Goal: Task Accomplishment & Management: Complete application form

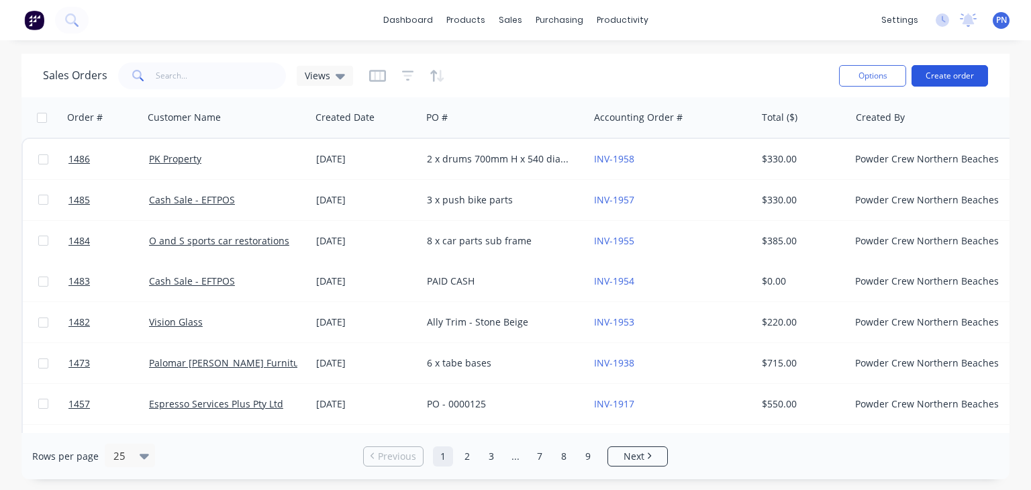
click at [938, 73] on button "Create order" at bounding box center [950, 75] width 77 height 21
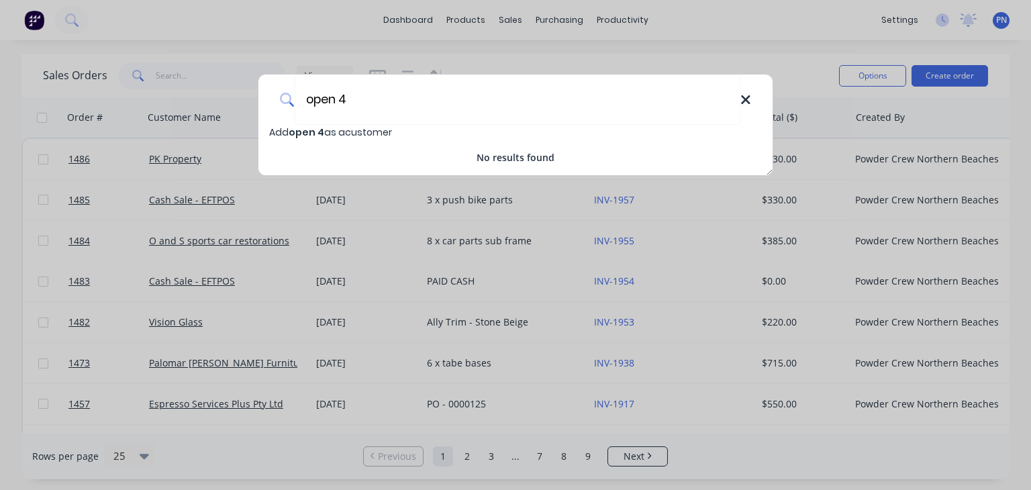
type input "open 4"
click at [744, 97] on icon at bounding box center [745, 99] width 9 height 9
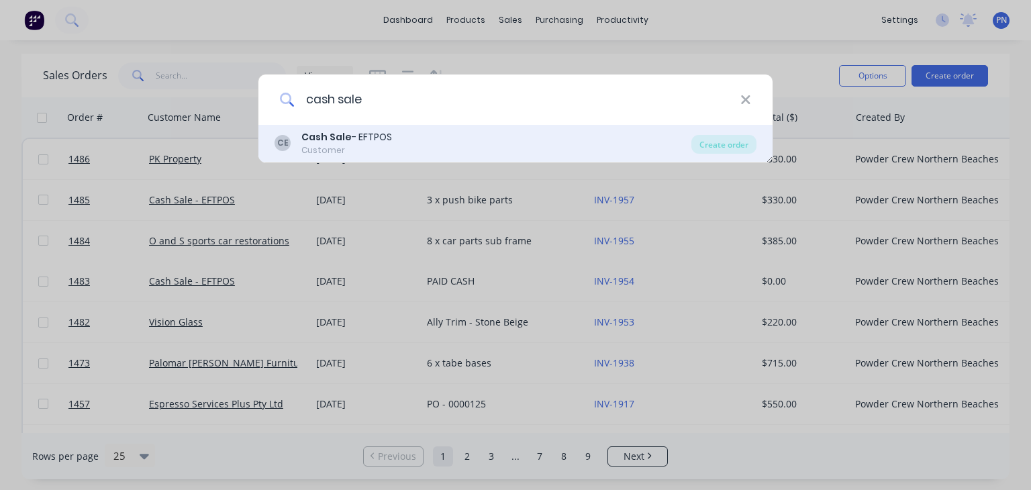
type input "cash sale"
click at [348, 144] on div "Customer" at bounding box center [346, 150] width 91 height 12
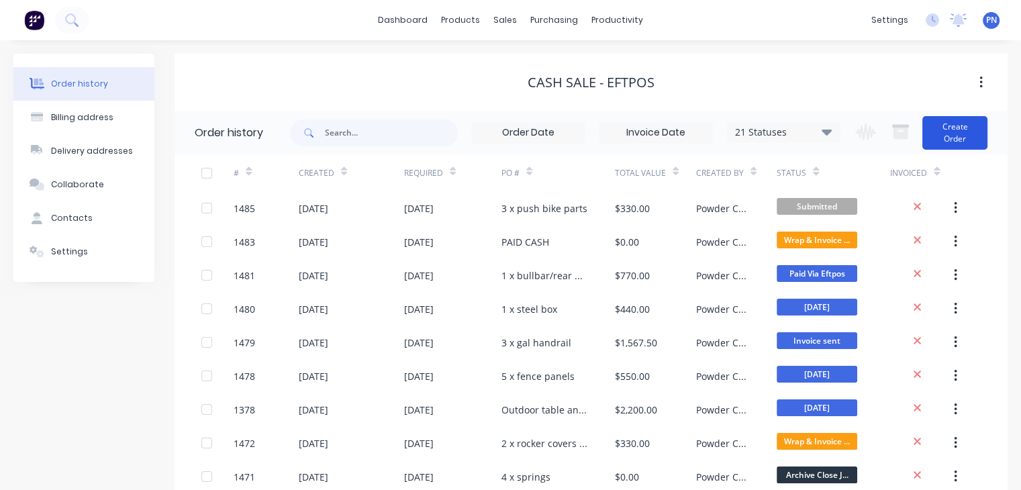
click at [948, 144] on button "Create Order" at bounding box center [955, 133] width 65 height 34
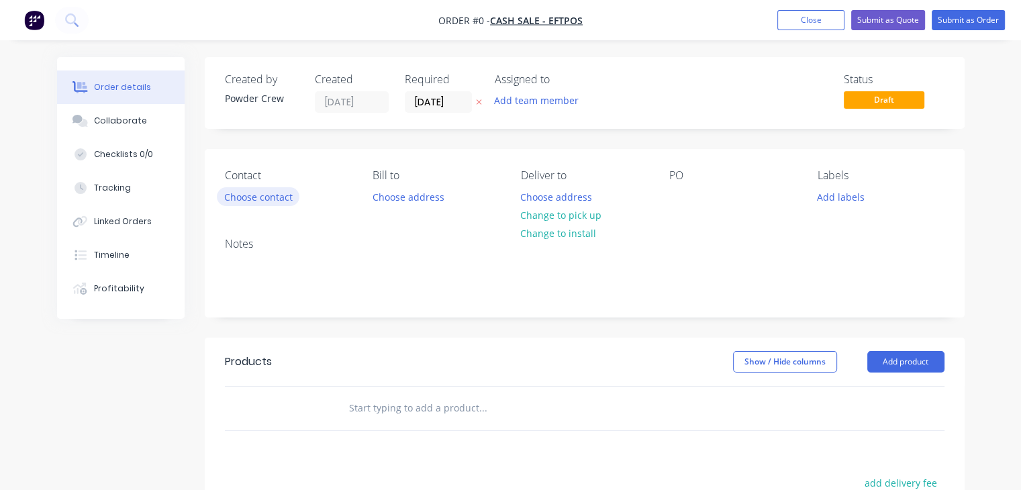
click at [244, 199] on button "Choose contact" at bounding box center [258, 196] width 83 height 18
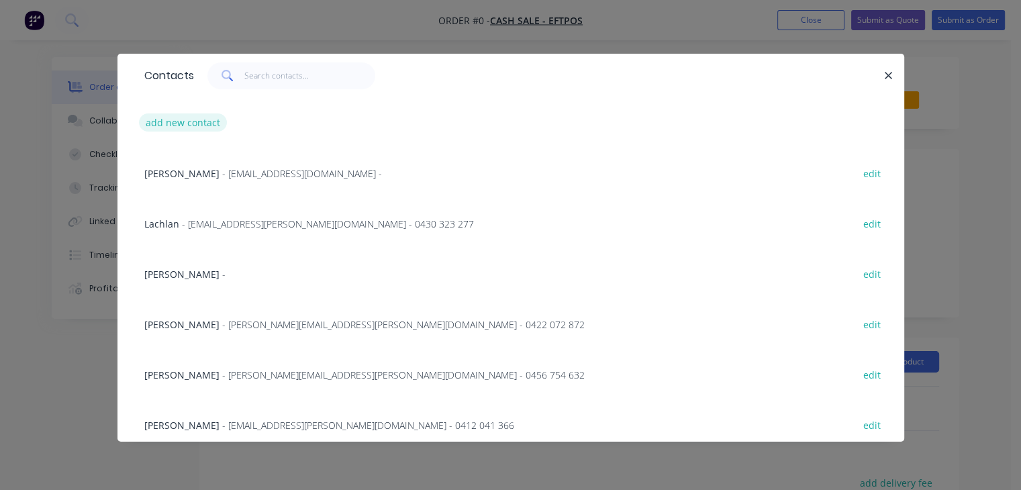
click at [199, 126] on button "add new contact" at bounding box center [183, 122] width 89 height 18
select select "AU"
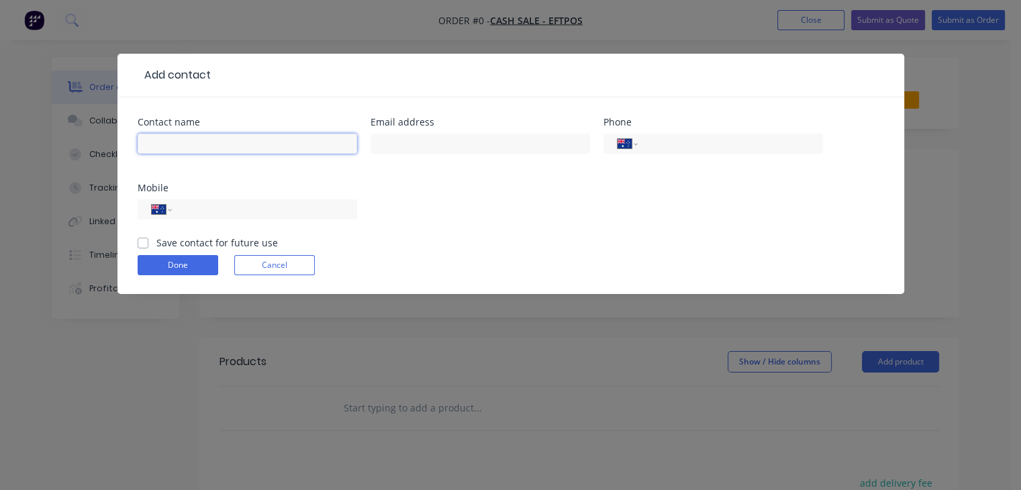
click at [197, 143] on input "text" at bounding box center [248, 144] width 220 height 20
type input "Open 4 - [PERSON_NAME]"
click at [671, 144] on input "tel" at bounding box center [727, 143] width 161 height 15
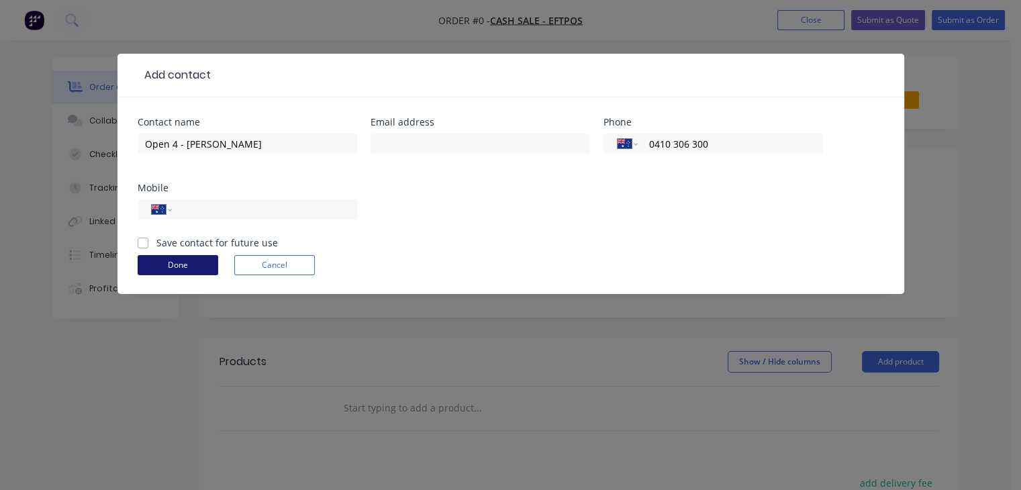
type input "0410 306 300"
click at [174, 266] on button "Done" at bounding box center [178, 265] width 81 height 20
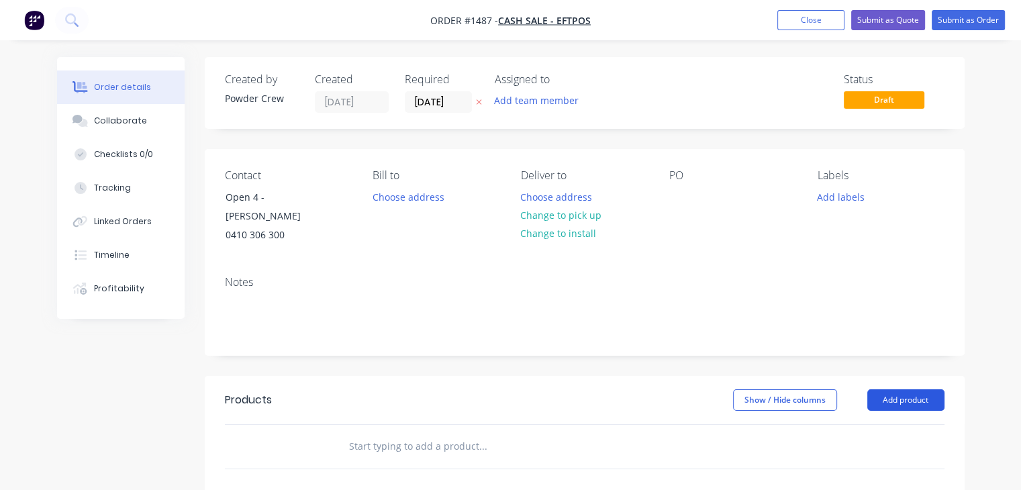
click at [886, 389] on button "Add product" at bounding box center [905, 399] width 77 height 21
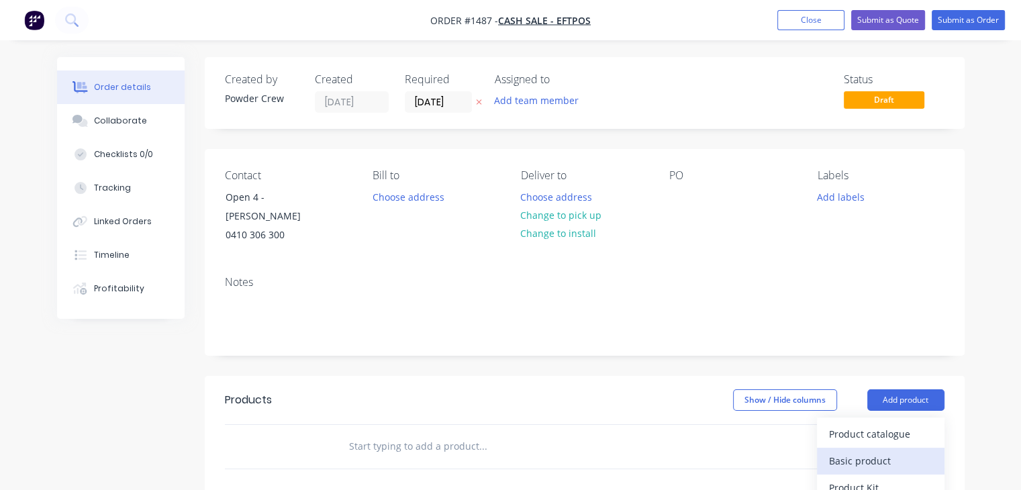
click at [849, 451] on div "Basic product" at bounding box center [880, 460] width 103 height 19
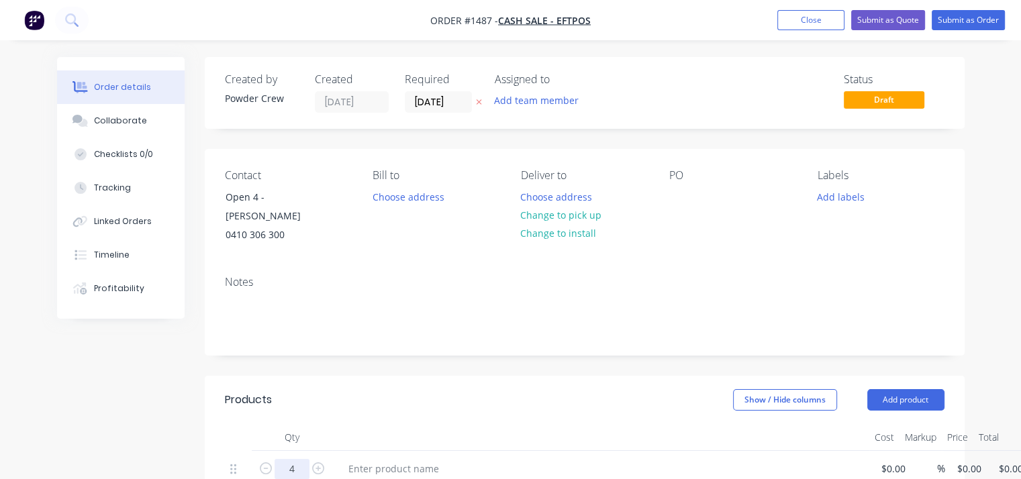
drag, startPoint x: 297, startPoint y: 454, endPoint x: 277, endPoint y: 455, distance: 20.8
click at [277, 459] on input "4" at bounding box center [292, 469] width 35 height 20
type input "1"
click at [373, 459] on div at bounding box center [394, 468] width 112 height 19
click at [375, 459] on div at bounding box center [394, 468] width 112 height 19
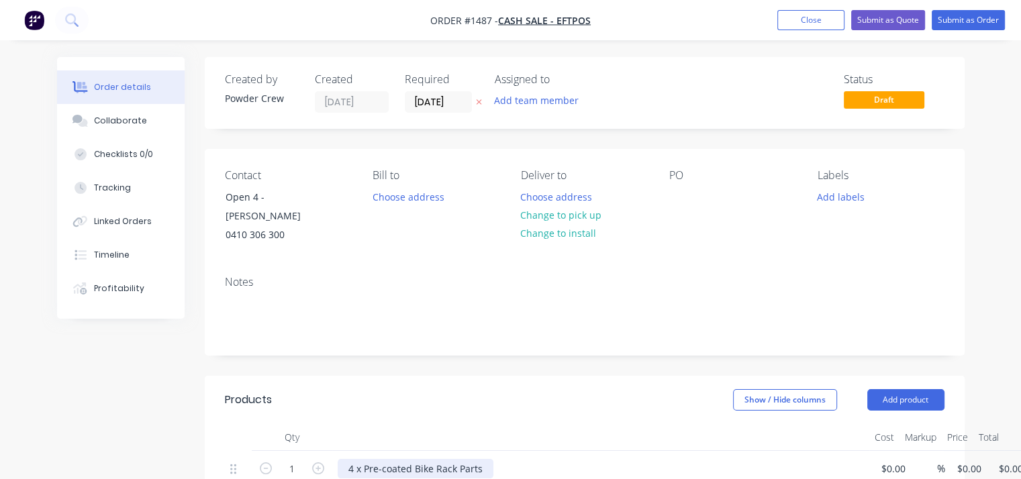
click at [414, 459] on div "4 x Pre-coated Bike Rack Parts" at bounding box center [416, 468] width 156 height 19
click at [508, 459] on div "4 x Pre-coated Large Bike Rack Parts" at bounding box center [429, 468] width 183 height 19
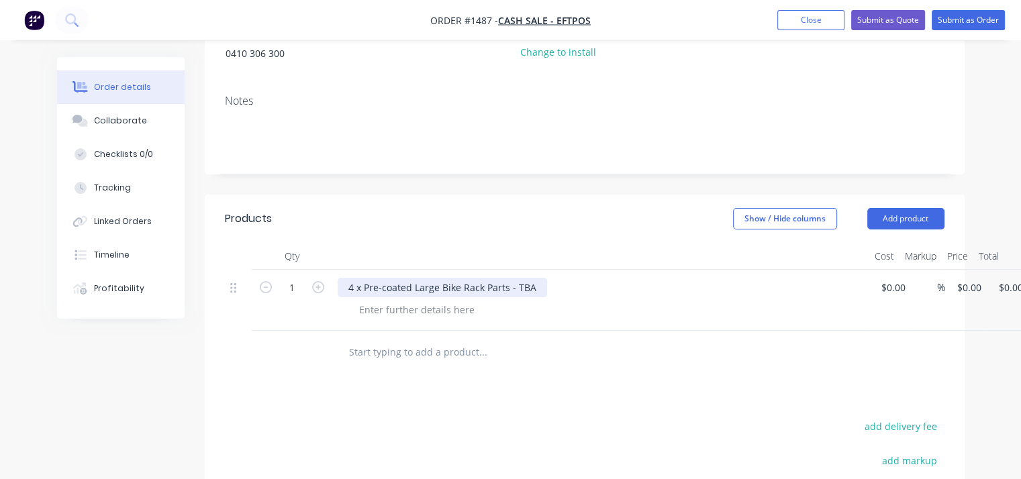
scroll to position [201, 0]
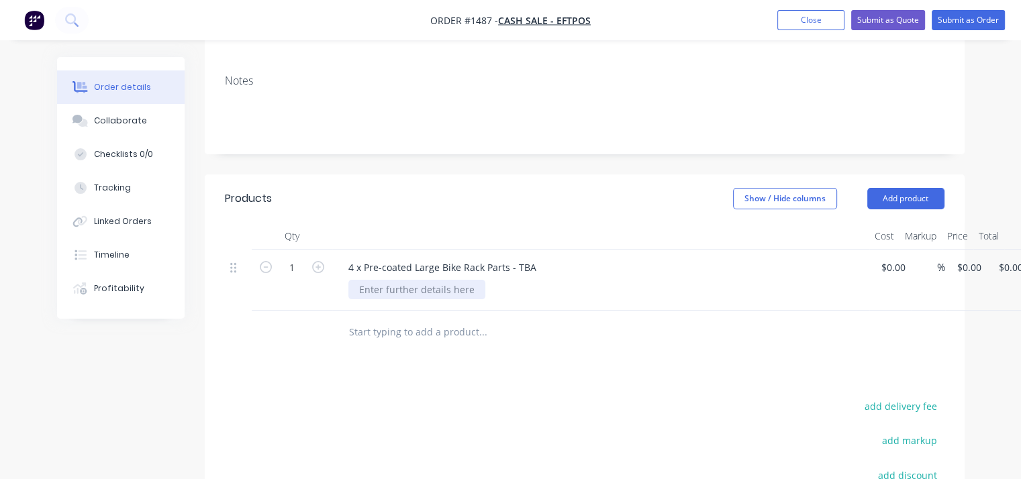
click at [414, 280] on div at bounding box center [416, 289] width 137 height 19
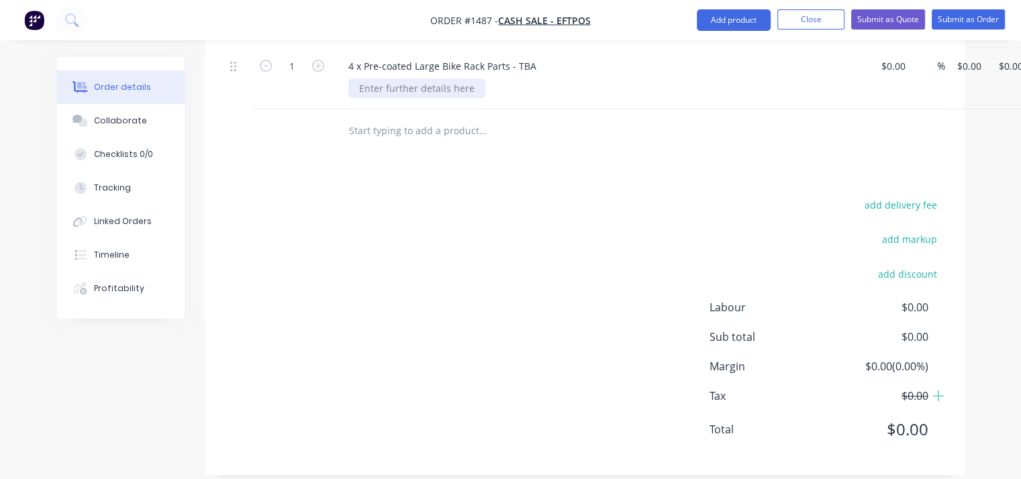
click at [410, 79] on div at bounding box center [416, 88] width 137 height 19
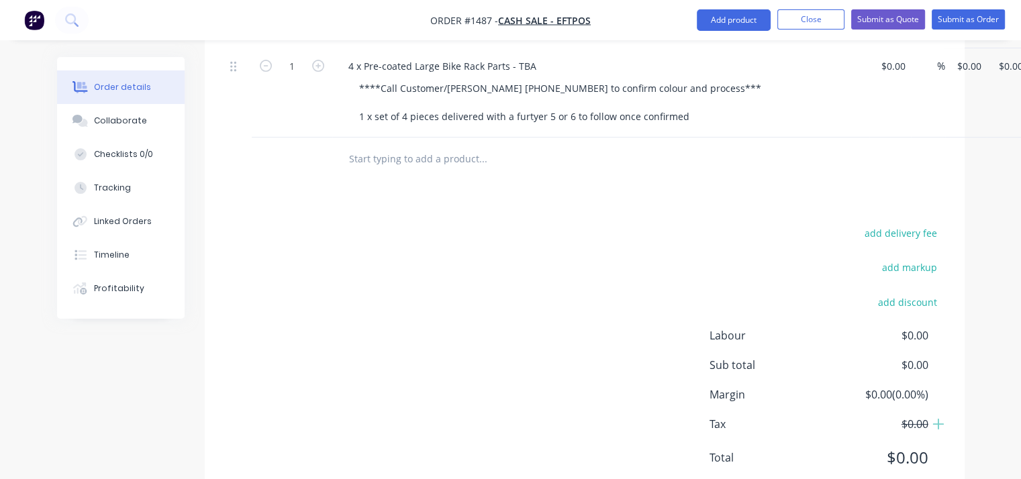
click at [844, 103] on div "****Call Customer/[PERSON_NAME] [PHONE_NUMBER] to confirm colour and process***…" at bounding box center [606, 103] width 516 height 48
click at [975, 26] on button "Submit as Order" at bounding box center [968, 19] width 73 height 20
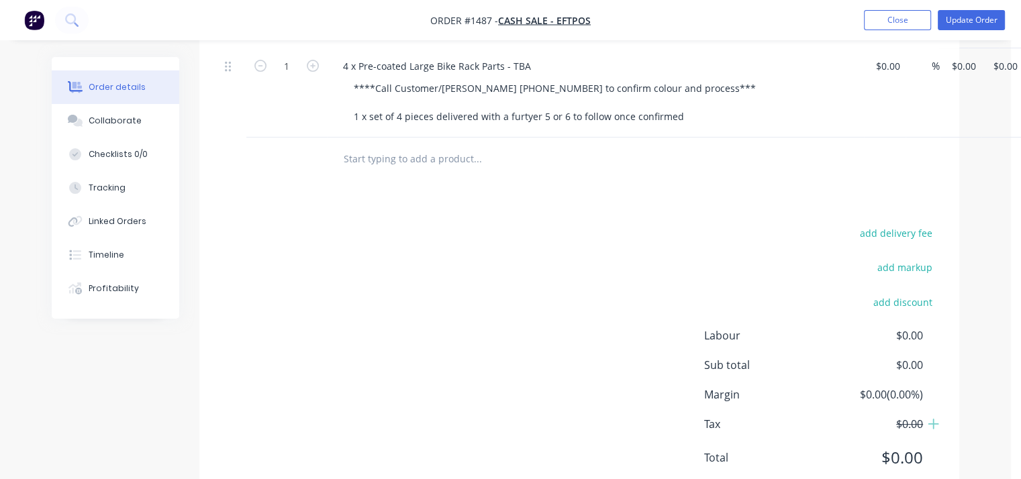
scroll to position [0, 0]
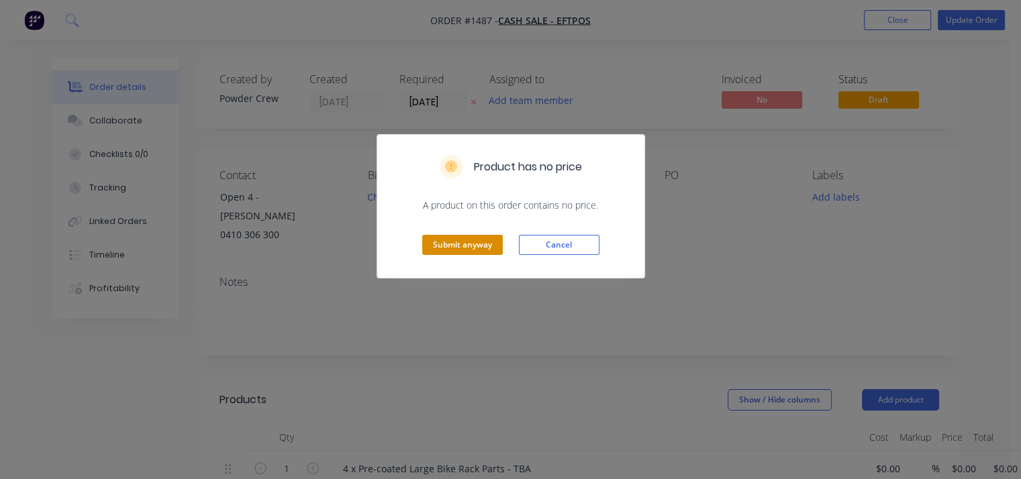
click at [453, 248] on button "Submit anyway" at bounding box center [462, 245] width 81 height 20
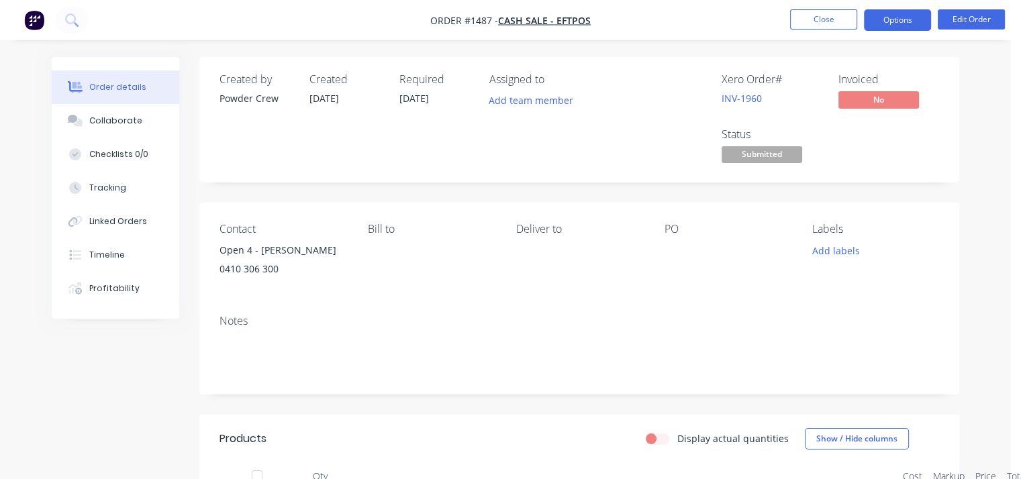
click at [904, 25] on button "Options" at bounding box center [897, 19] width 67 height 21
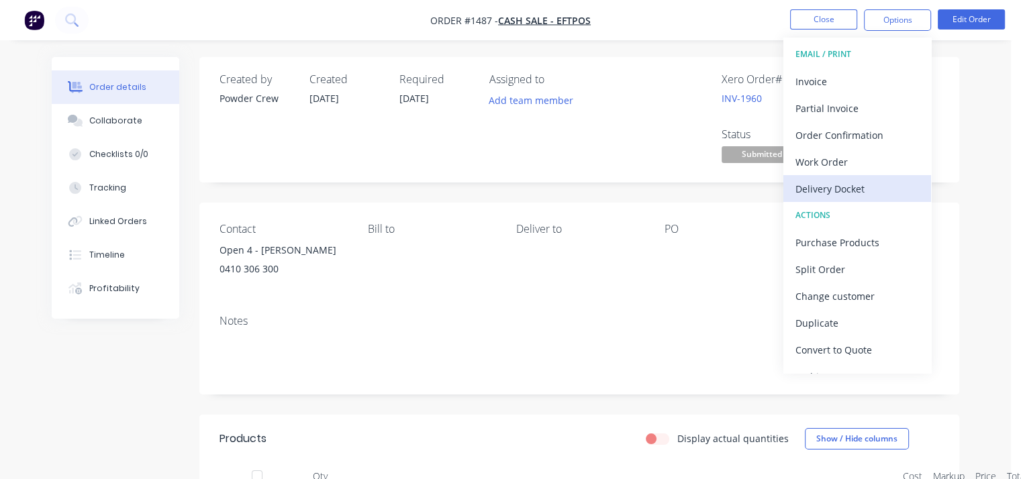
click at [822, 183] on div "Delivery Docket" at bounding box center [858, 188] width 124 height 19
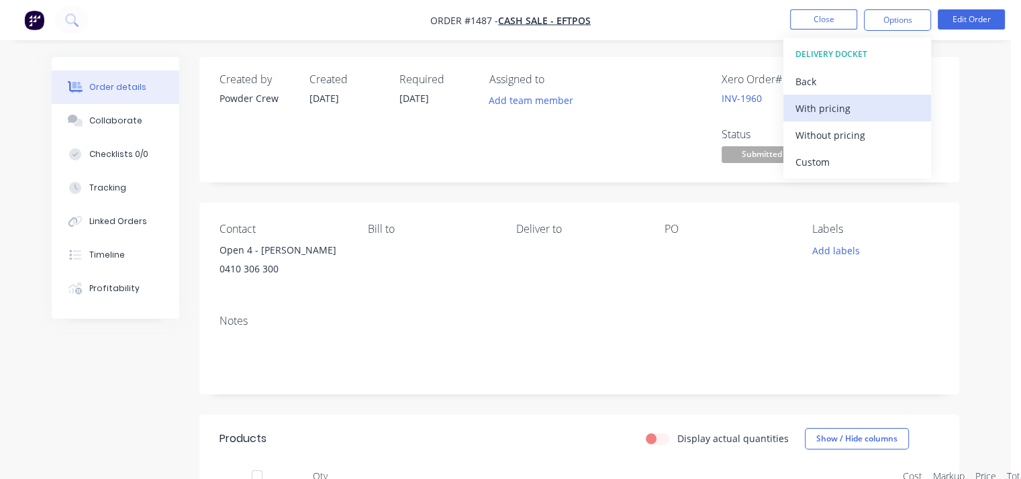
click at [827, 110] on div "With pricing" at bounding box center [858, 108] width 124 height 19
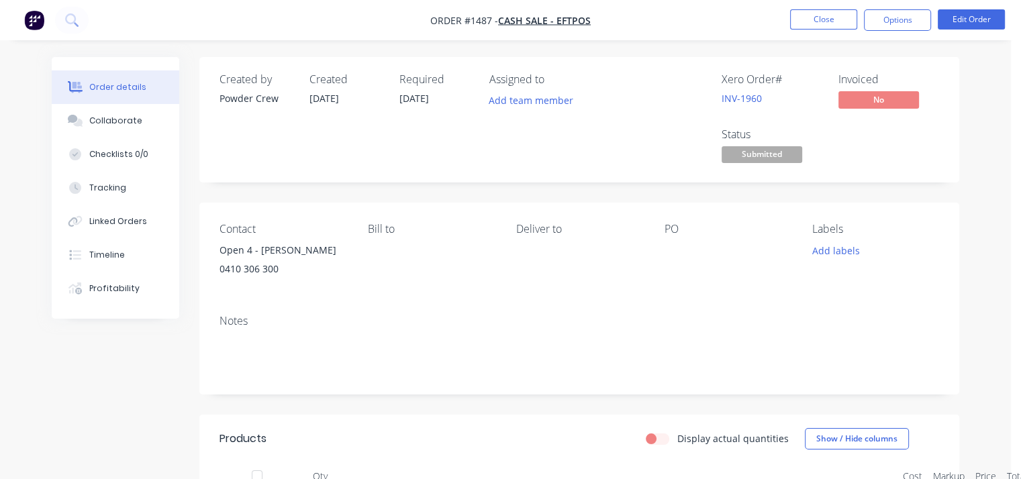
click at [620, 154] on div "Assigned to Add team member" at bounding box center [556, 119] width 134 height 93
click at [833, 17] on button "Close" at bounding box center [823, 19] width 67 height 20
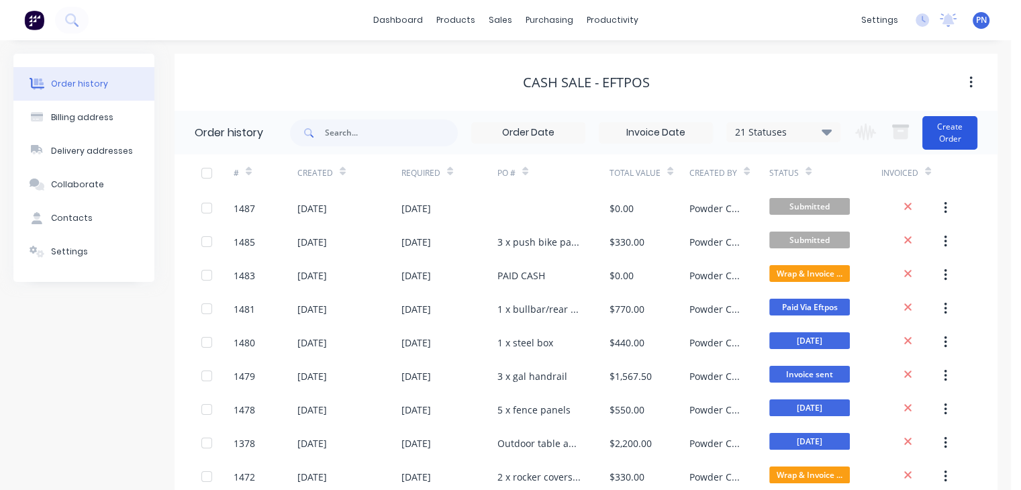
click at [952, 132] on button "Create Order" at bounding box center [950, 133] width 55 height 34
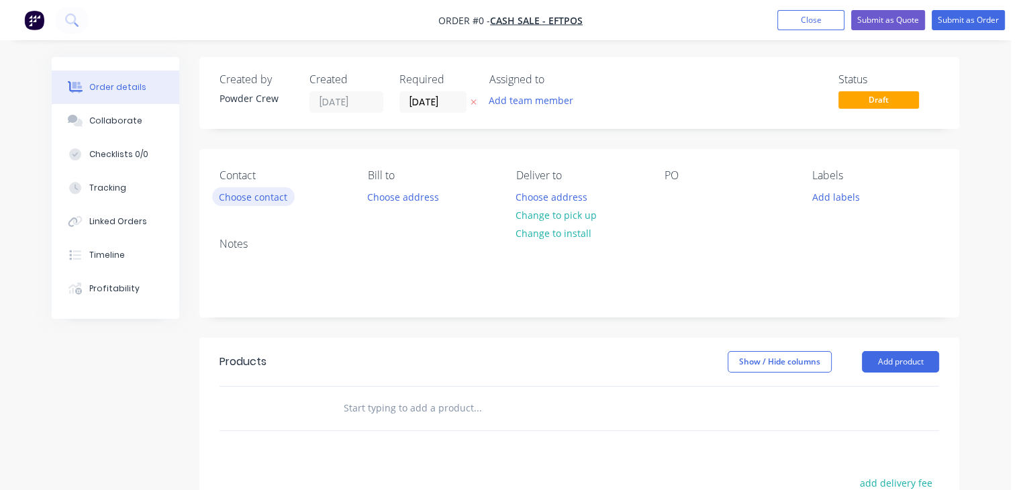
click at [269, 193] on button "Choose contact" at bounding box center [253, 196] width 83 height 18
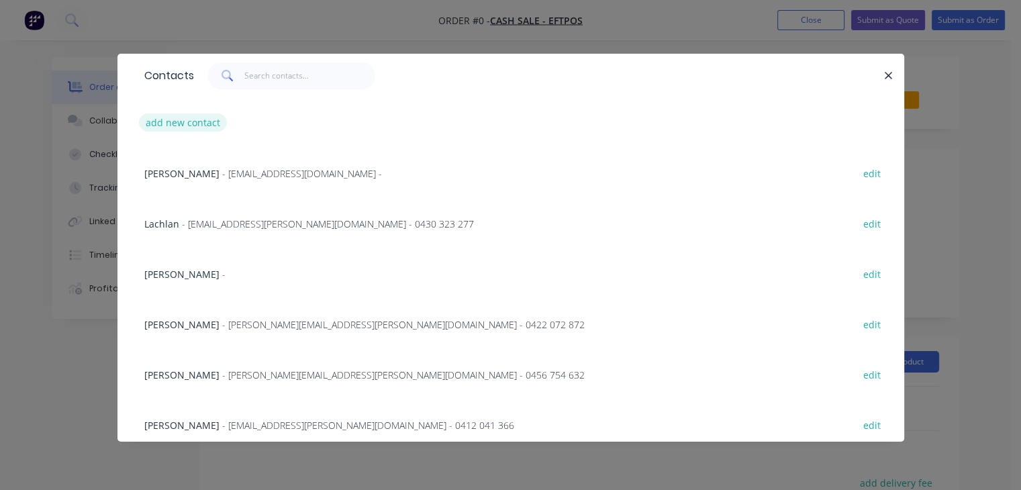
click at [191, 113] on button "add new contact" at bounding box center [183, 122] width 89 height 18
select select "AU"
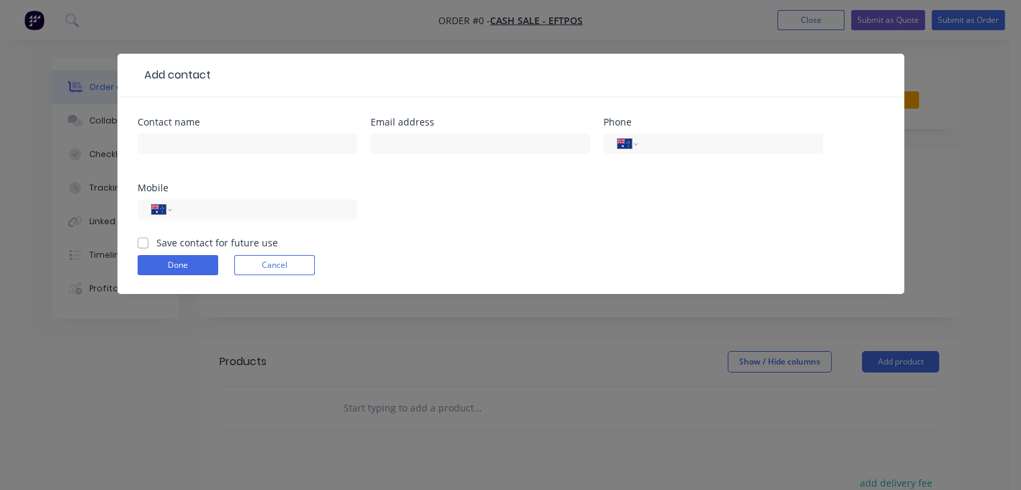
click at [900, 177] on div "Contact name Email address Phone International [GEOGRAPHIC_DATA] [GEOGRAPHIC_DA…" at bounding box center [510, 195] width 787 height 197
click at [209, 144] on input "text" at bounding box center [248, 144] width 220 height 20
paste input "[PERSON_NAME]"
type input "[PERSON_NAME]"
click at [894, 180] on div "Contact name [PERSON_NAME] Email address Phone International [GEOGRAPHIC_DATA] …" at bounding box center [510, 195] width 787 height 197
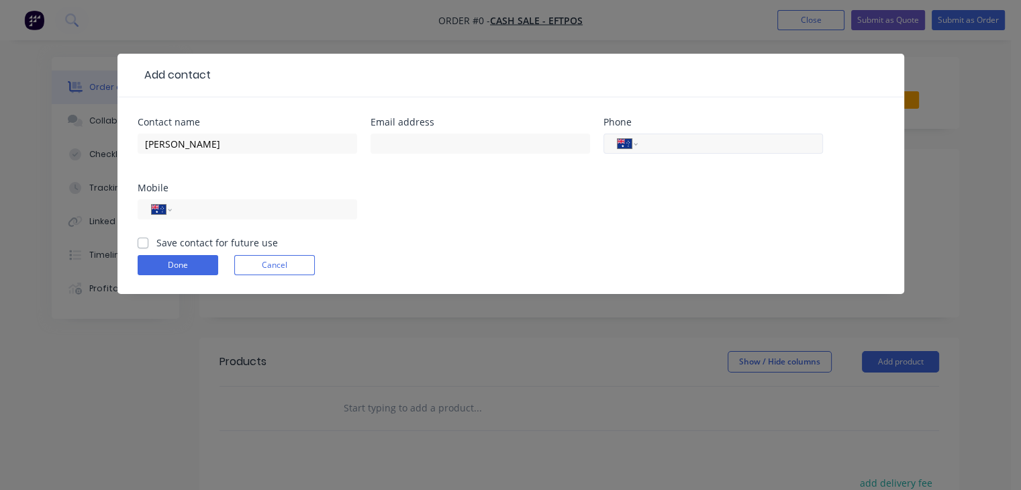
click at [669, 141] on input "tel" at bounding box center [727, 143] width 161 height 15
paste input "0414 484 011"
type input "0414 484 011"
click at [156, 242] on label "Save contact for future use" at bounding box center [217, 243] width 122 height 14
click at [144, 242] on input "Save contact for future use" at bounding box center [143, 242] width 11 height 13
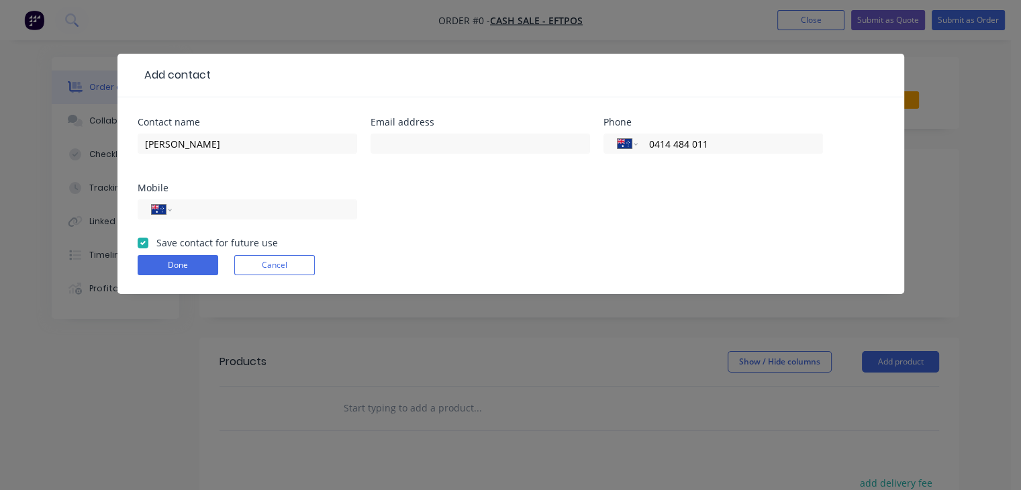
checkbox input "true"
click at [165, 265] on button "Done" at bounding box center [178, 265] width 81 height 20
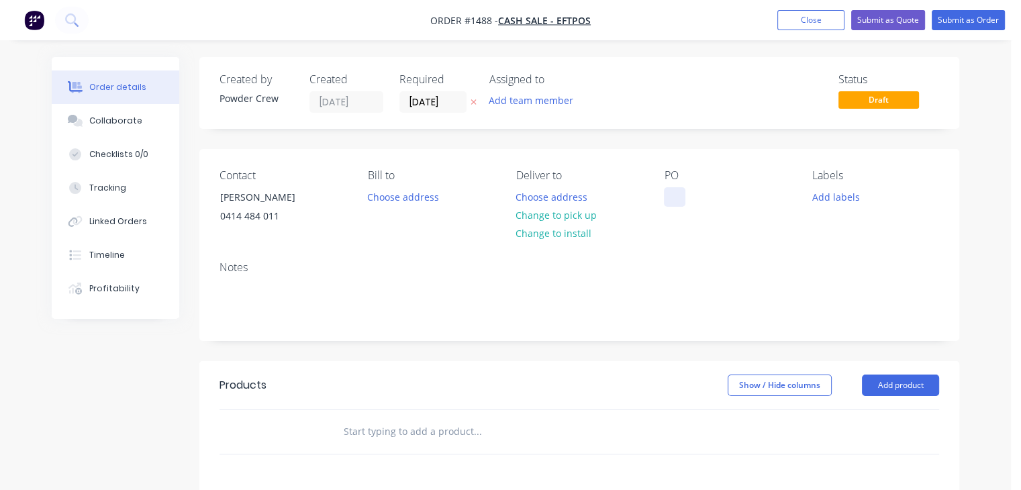
click at [666, 198] on div at bounding box center [674, 196] width 21 height 19
click at [832, 199] on button "Add labels" at bounding box center [836, 196] width 62 height 18
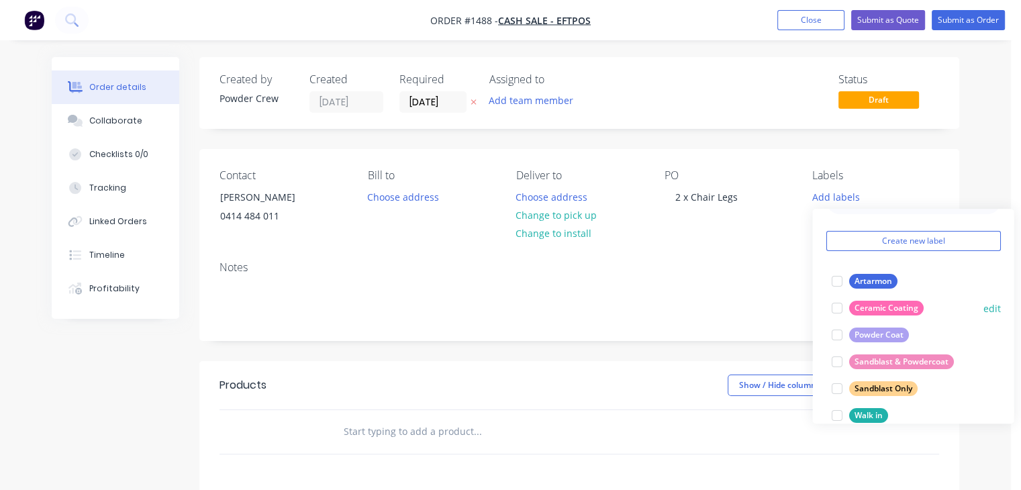
scroll to position [54, 0]
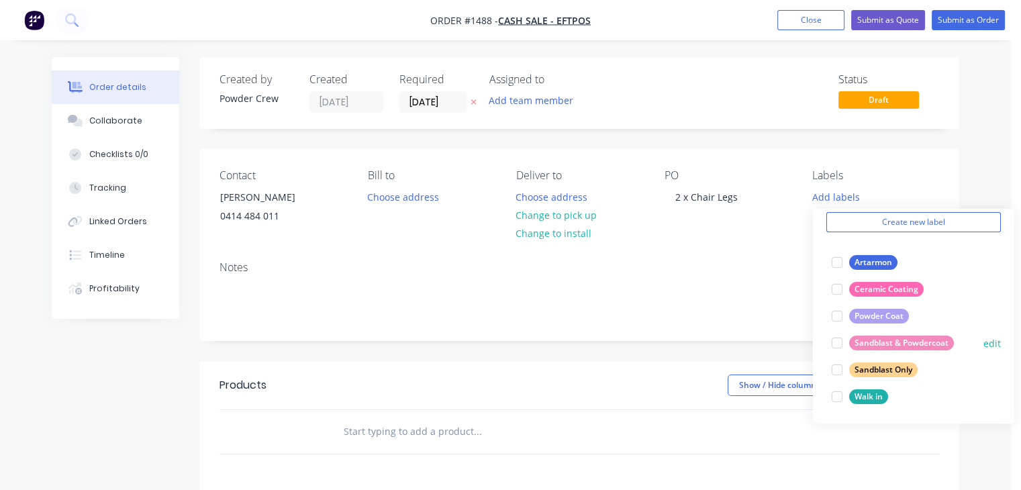
click at [894, 338] on div "Sandblast & Powdercoat" at bounding box center [901, 343] width 105 height 15
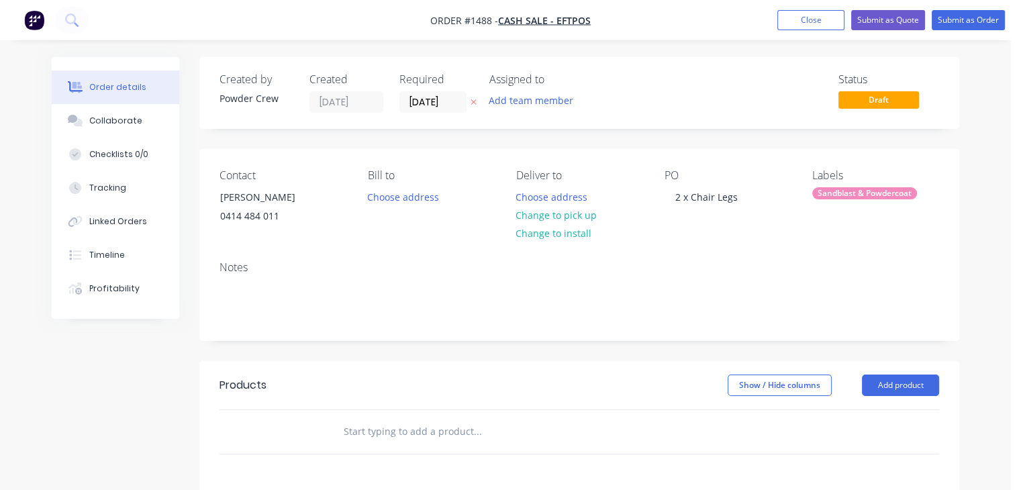
click at [706, 266] on div "Notes" at bounding box center [580, 267] width 720 height 13
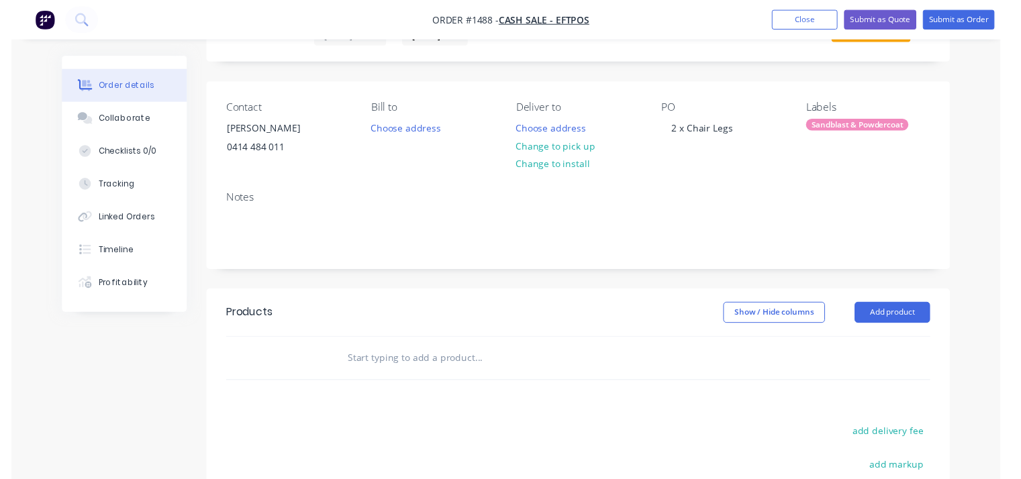
scroll to position [134, 0]
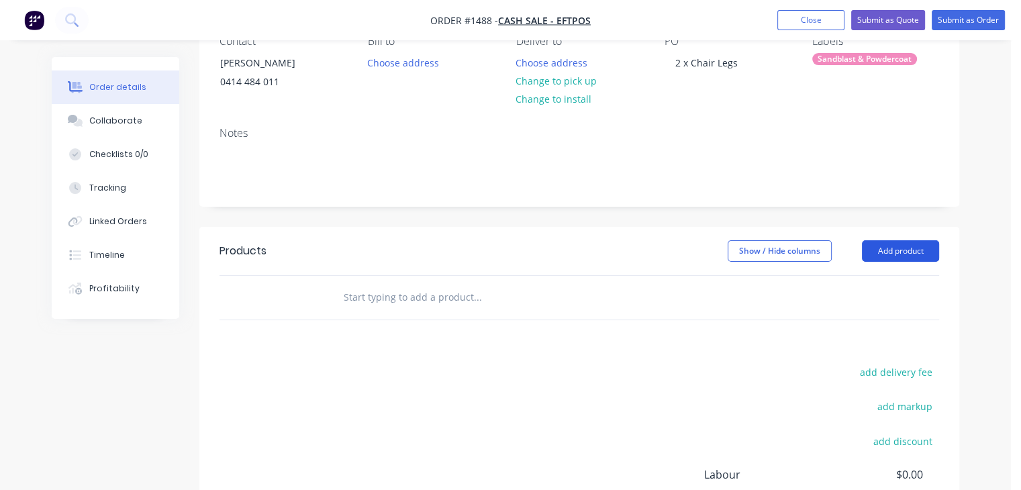
click at [886, 253] on button "Add product" at bounding box center [900, 250] width 77 height 21
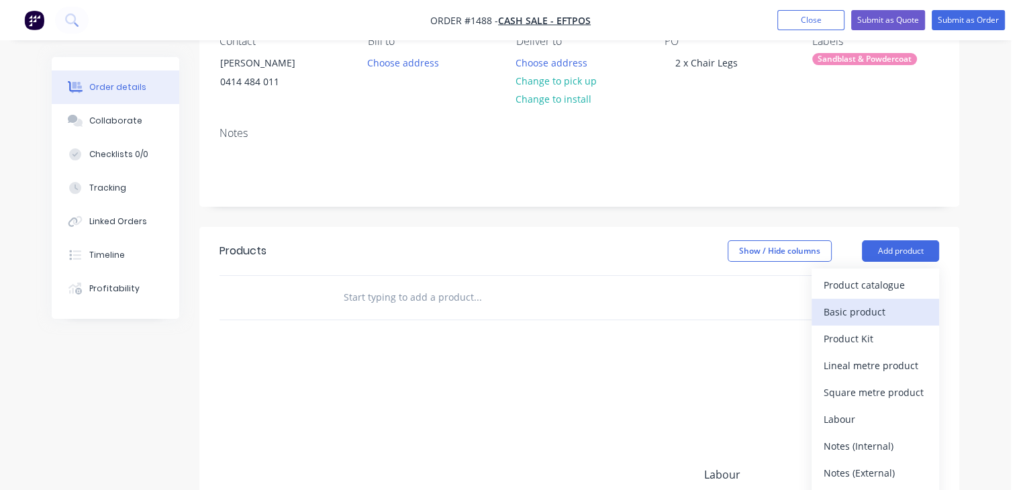
click at [842, 310] on div "Basic product" at bounding box center [875, 311] width 103 height 19
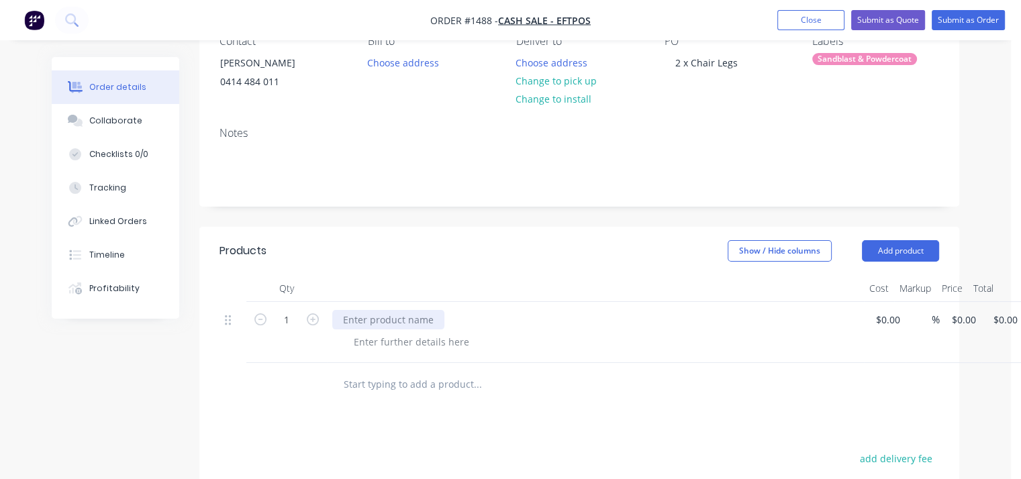
click at [375, 315] on div at bounding box center [388, 319] width 112 height 19
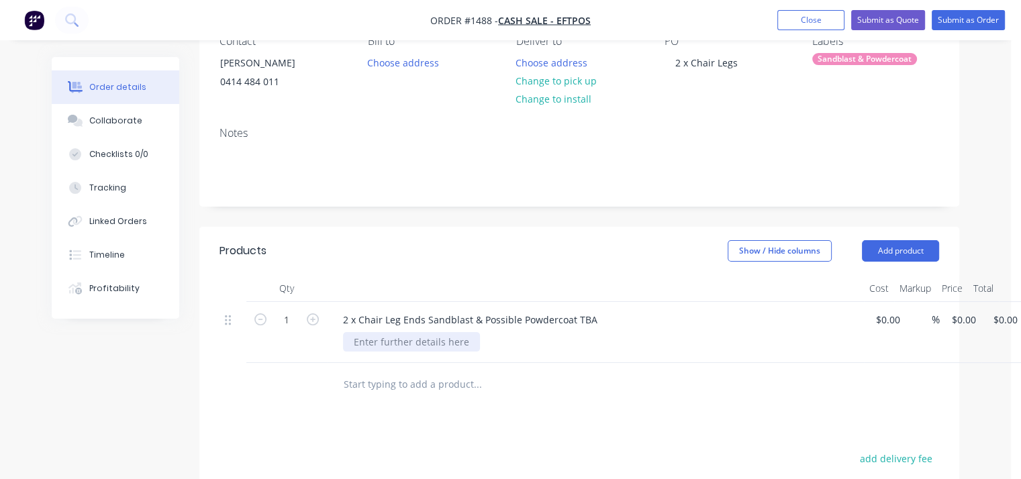
click at [381, 342] on div at bounding box center [411, 341] width 137 height 19
click at [382, 341] on div at bounding box center [411, 341] width 137 height 19
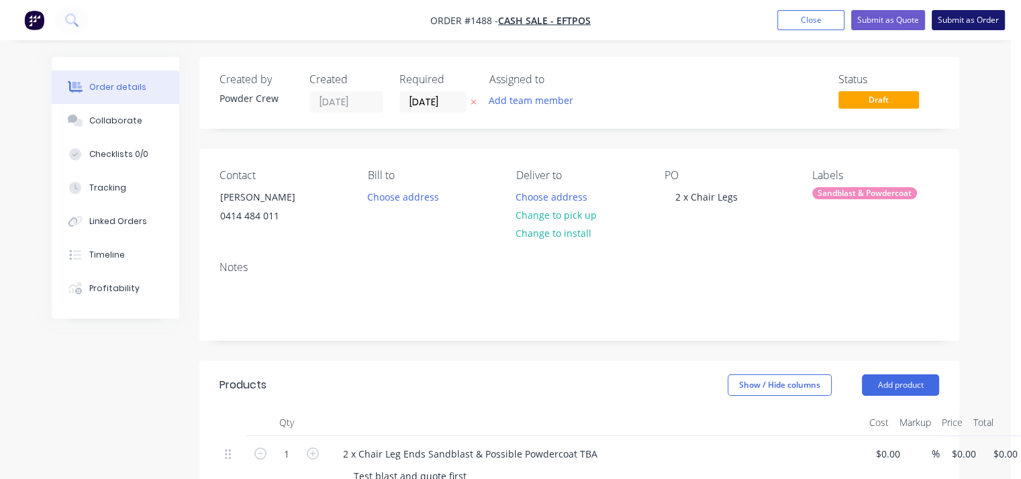
click at [979, 16] on button "Submit as Order" at bounding box center [968, 20] width 73 height 20
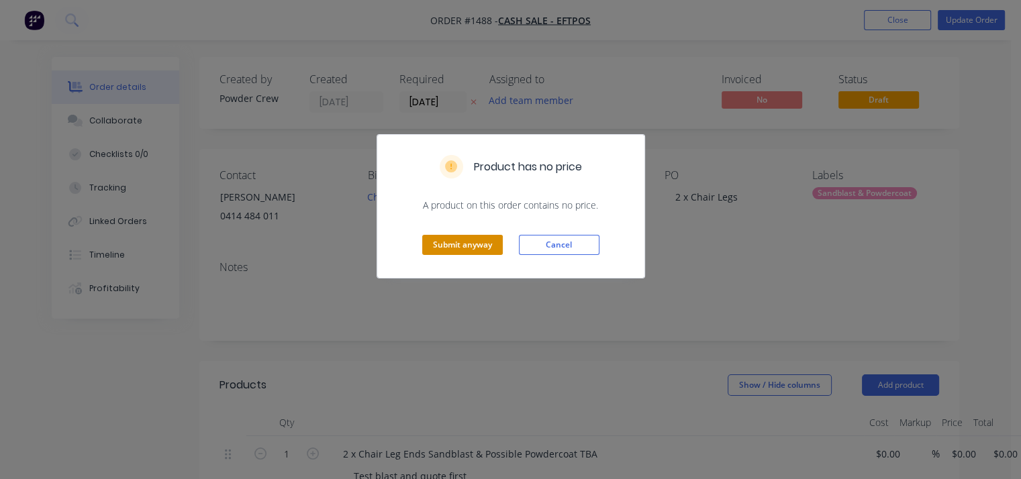
click at [476, 244] on button "Submit anyway" at bounding box center [462, 245] width 81 height 20
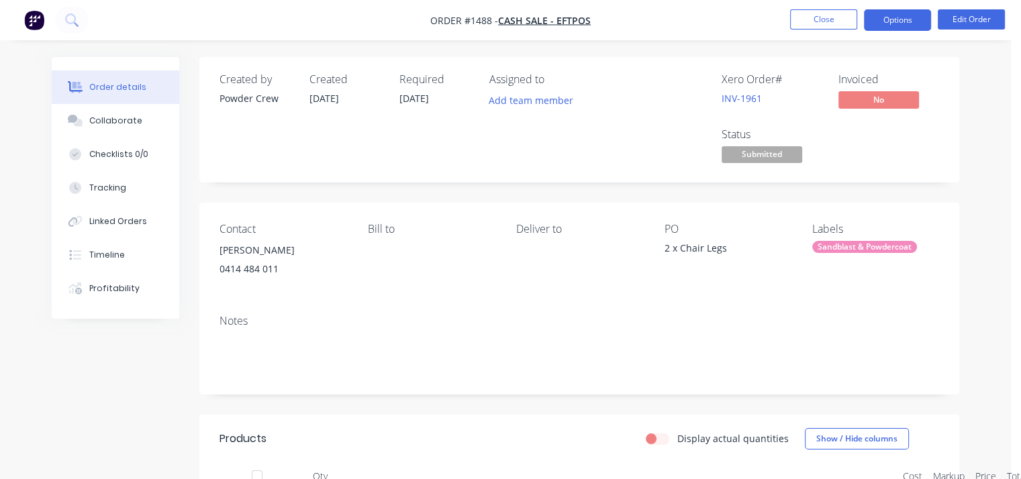
click at [905, 21] on button "Options" at bounding box center [897, 19] width 67 height 21
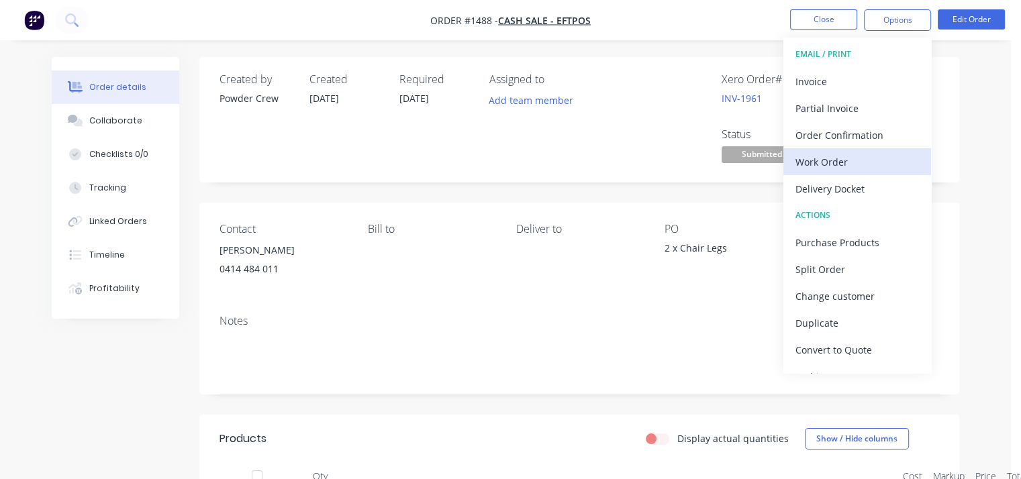
click at [837, 162] on div "Work Order" at bounding box center [858, 161] width 124 height 19
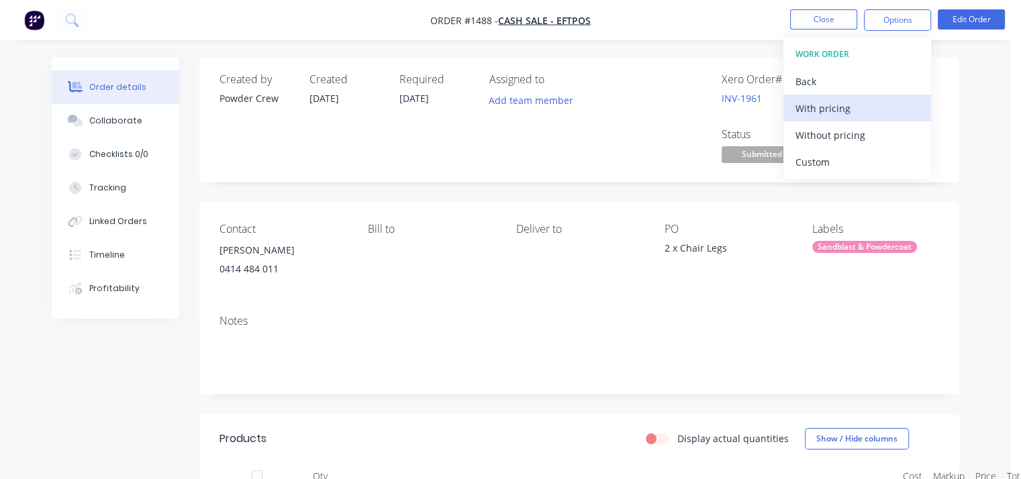
click at [823, 105] on div "With pricing" at bounding box center [858, 108] width 124 height 19
